Goal: Transaction & Acquisition: Book appointment/travel/reservation

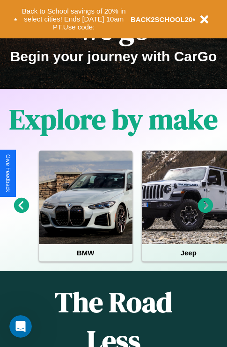
scroll to position [1134, 0]
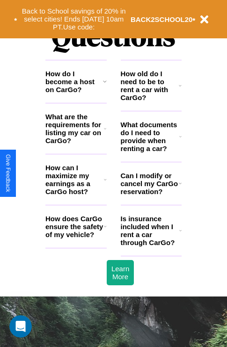
click at [180, 89] on icon at bounding box center [180, 85] width 3 height 7
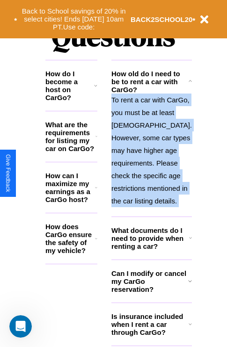
scroll to position [1153, 0]
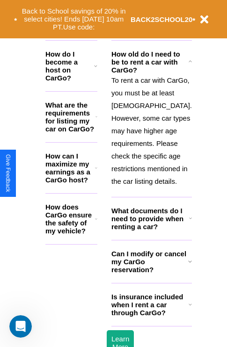
click at [188, 265] on icon at bounding box center [190, 261] width 4 height 7
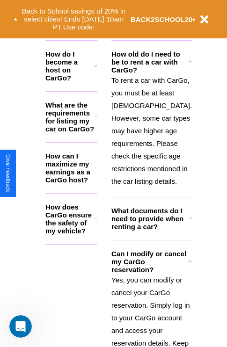
click at [151, 274] on h3 "Can I modify or cancel my CarGo reservation?" at bounding box center [149, 262] width 77 height 24
click at [97, 172] on icon at bounding box center [96, 167] width 2 height 7
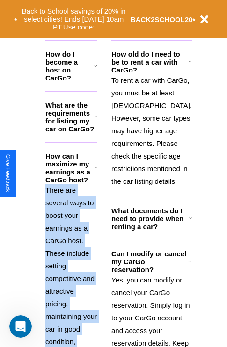
click at [76, 252] on p "There are several ways to boost your earnings as a CarGo host. These include se…" at bounding box center [71, 335] width 52 height 303
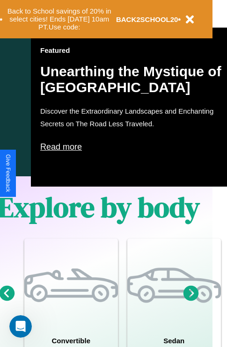
scroll to position [466, 15]
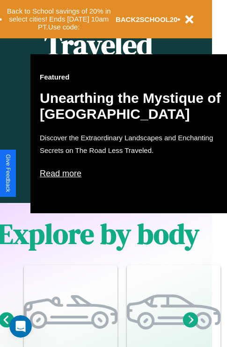
click at [133, 174] on p "Read more" at bounding box center [133, 173] width 187 height 15
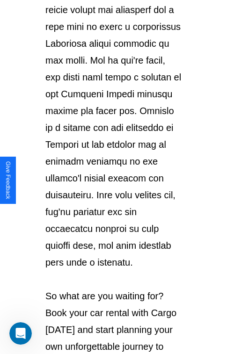
scroll to position [1618, 0]
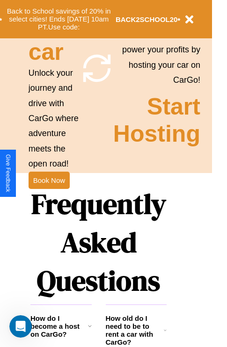
scroll to position [911, 15]
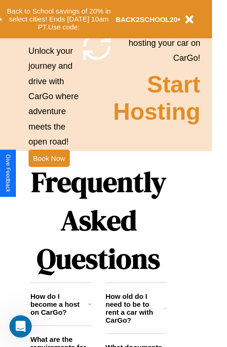
click at [49, 174] on h1 "Frequently Asked Questions" at bounding box center [98, 220] width 136 height 124
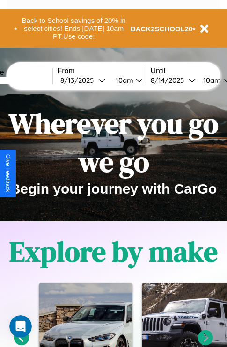
scroll to position [0, 35]
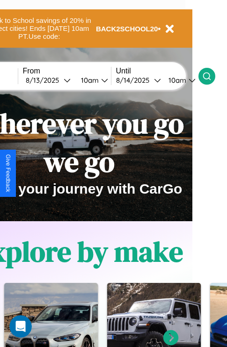
type input "******"
click at [211, 76] on icon at bounding box center [206, 76] width 9 height 9
